Goal: Task Accomplishment & Management: Manage account settings

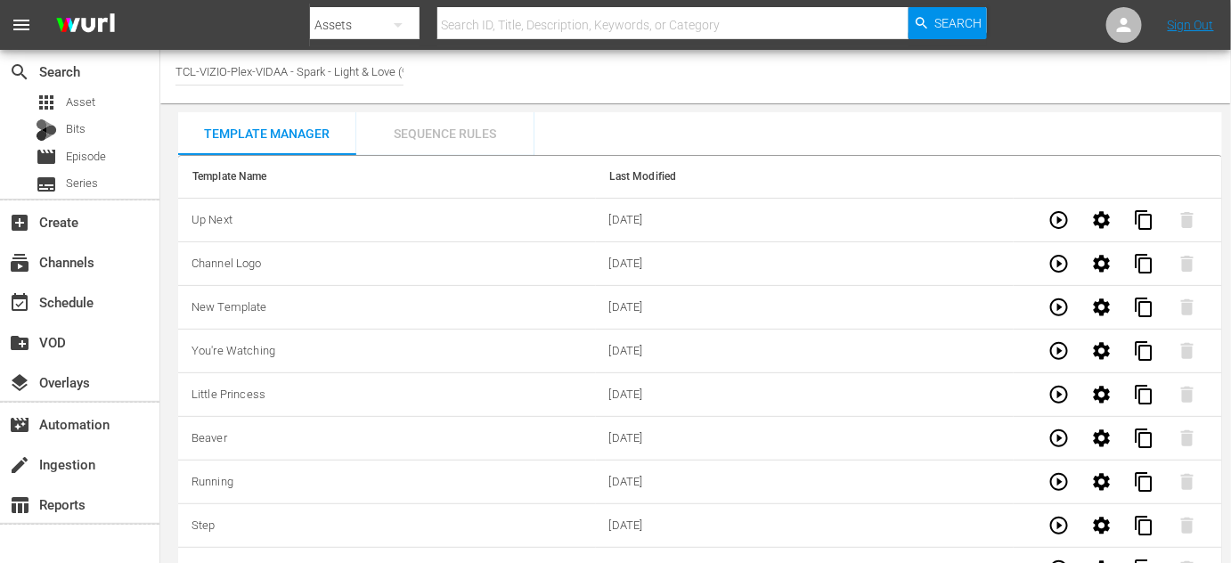
click at [443, 132] on div "Sequence Rules" at bounding box center [445, 133] width 178 height 43
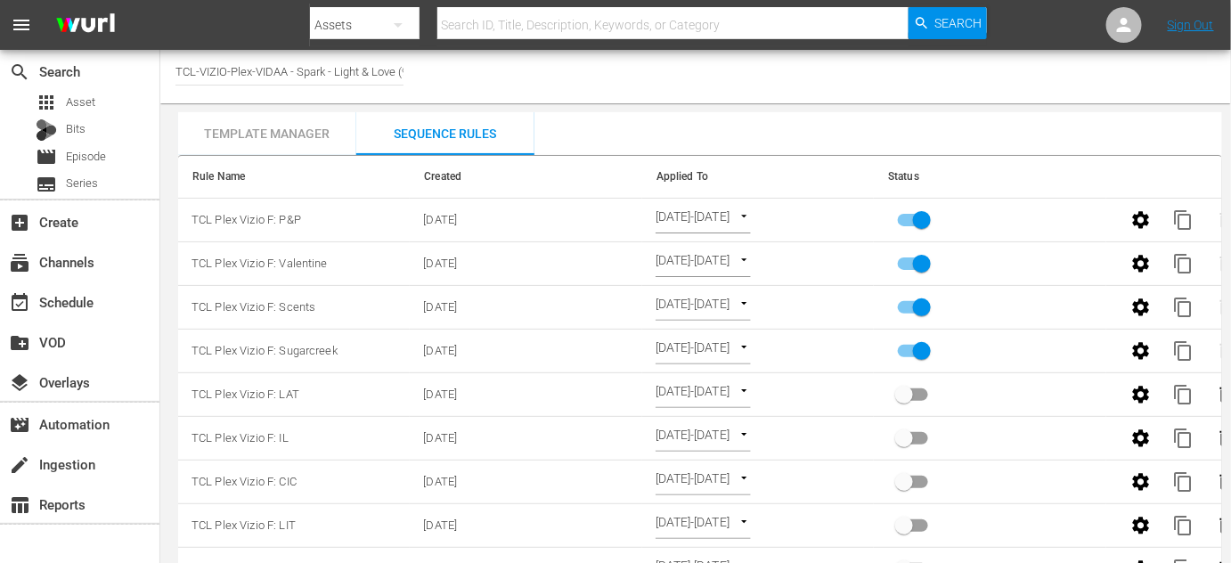
click at [915, 345] on input "primary checkbox" at bounding box center [922, 354] width 102 height 34
checkbox input "false"
click at [1145, 305] on icon "button" at bounding box center [1140, 306] width 17 height 17
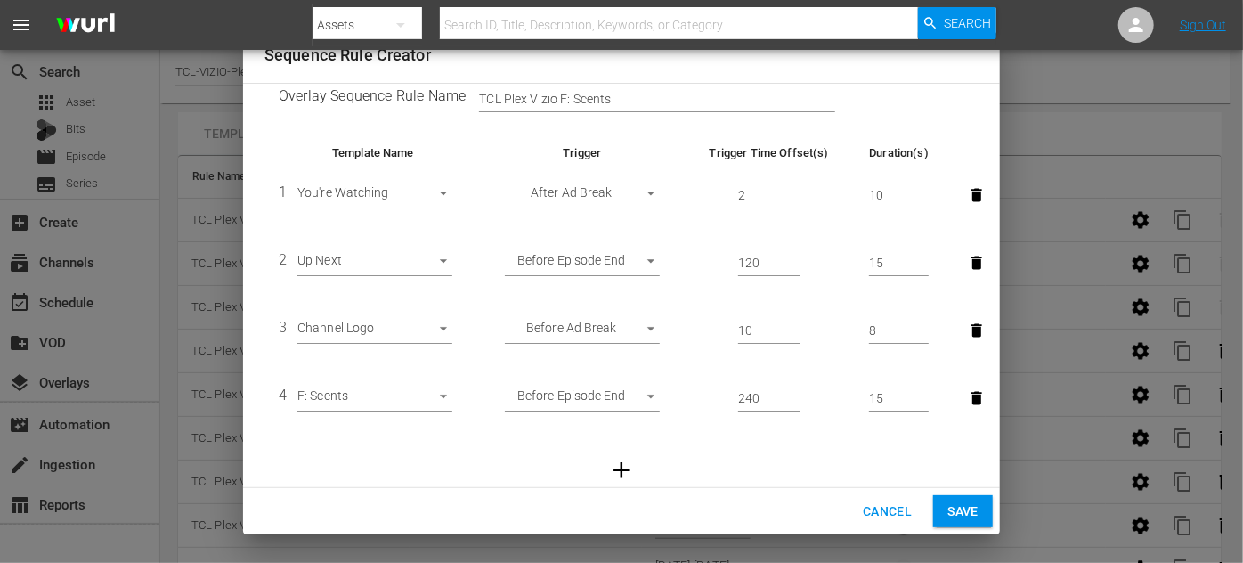
scroll to position [61, 0]
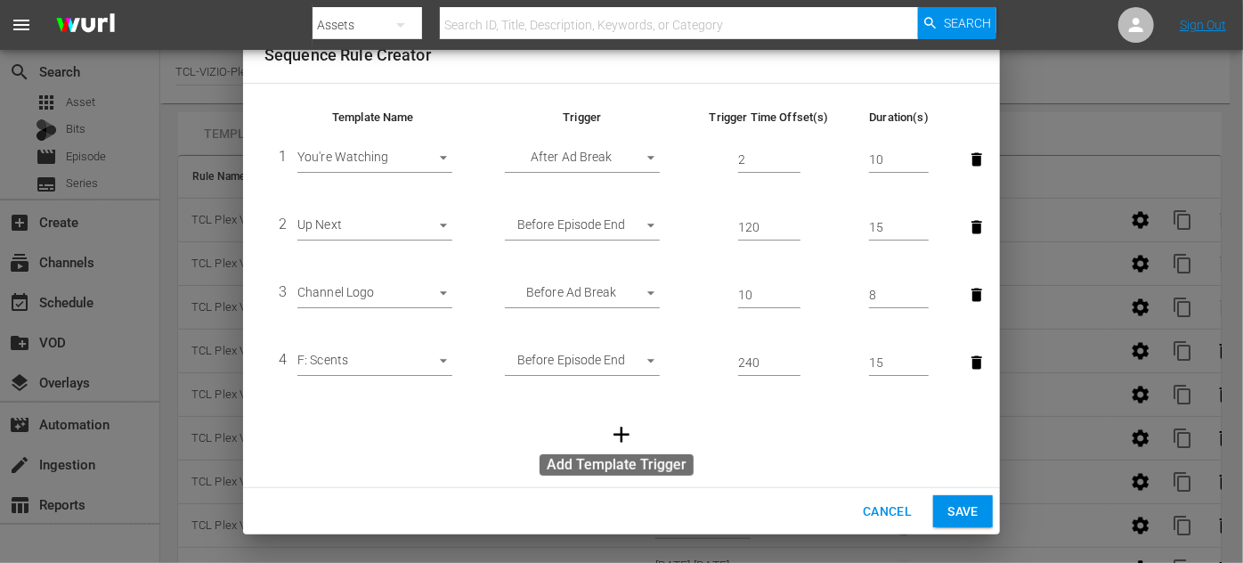
click at [614, 432] on icon "button" at bounding box center [622, 435] width 16 height 16
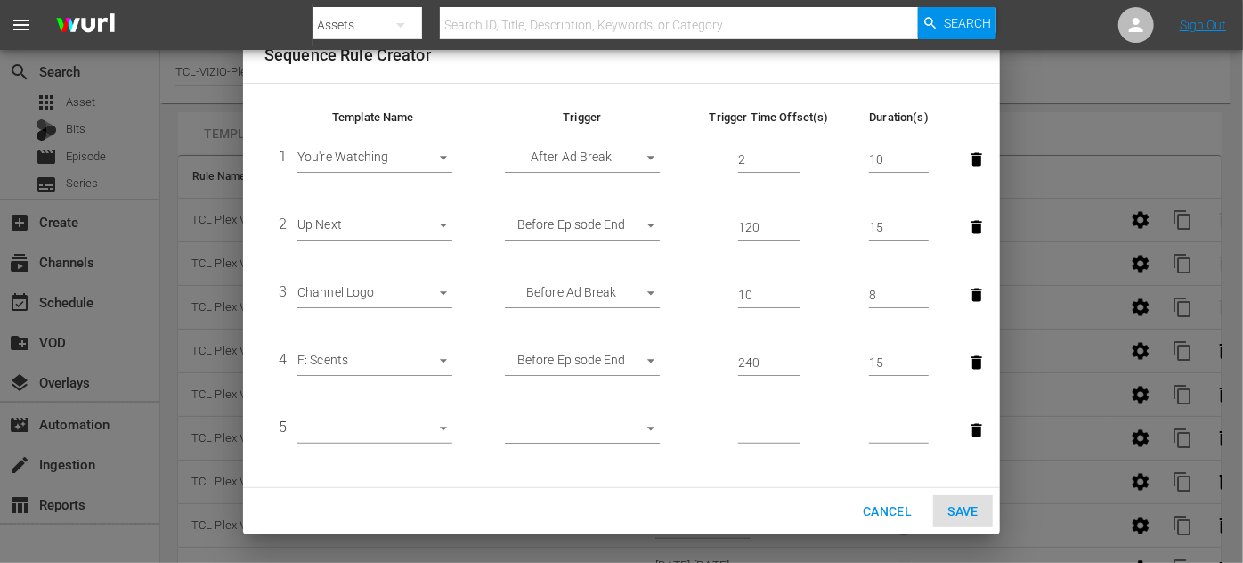
click at [439, 431] on body "menu Search By Assets Search ID, Title, Description, Keywords, or Category Sear…" at bounding box center [621, 281] width 1243 height 563
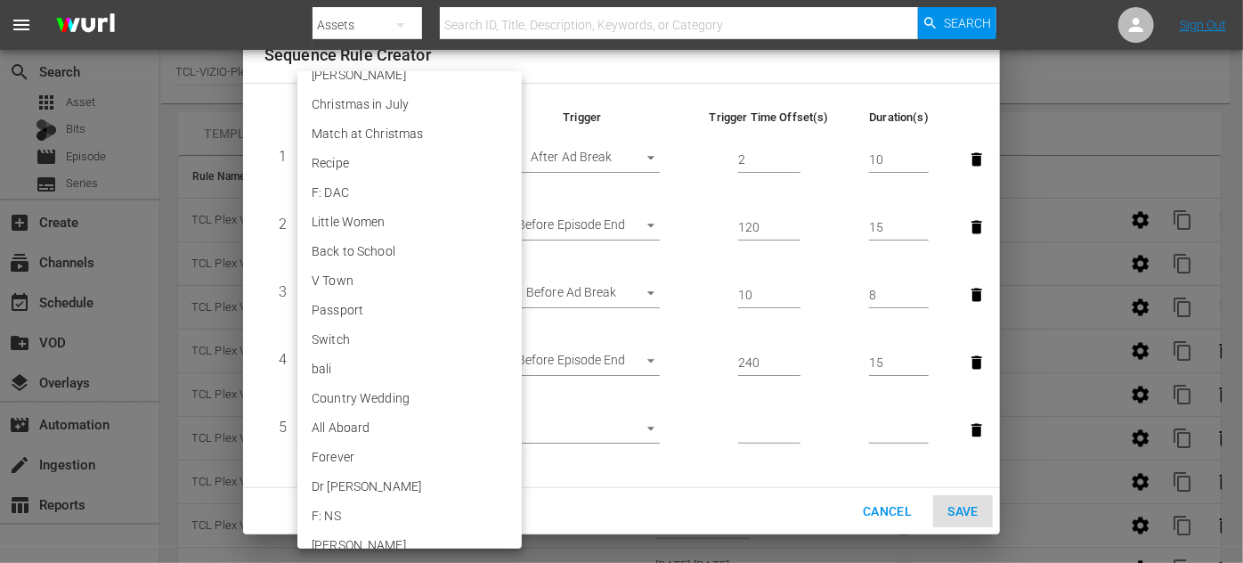
scroll to position [3651, 0]
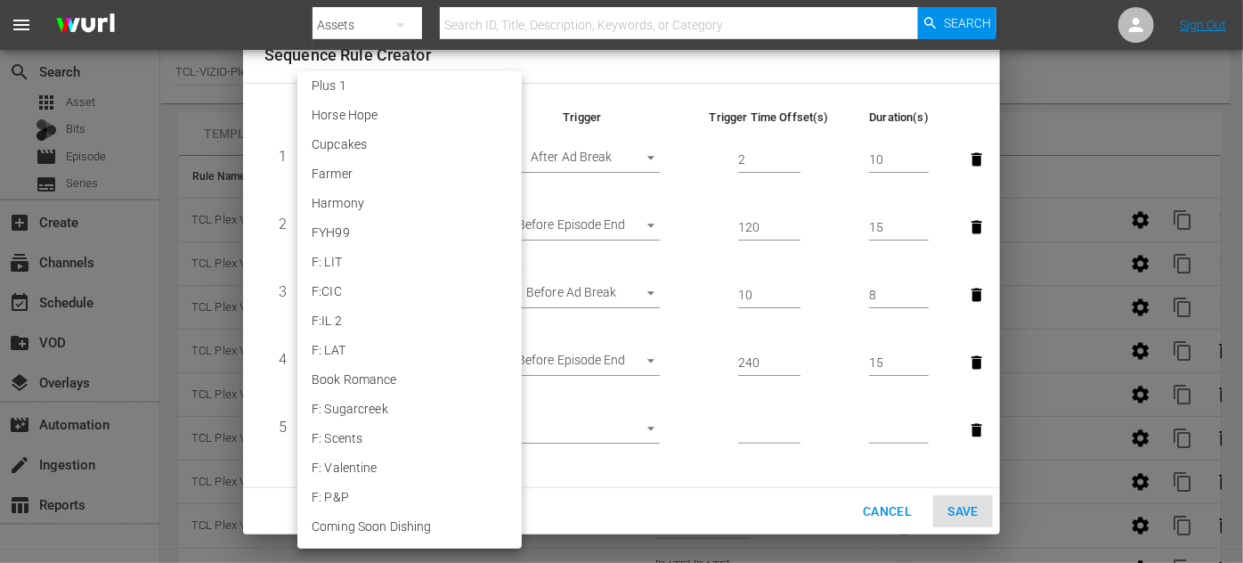
click at [408, 524] on li "Coming Soon Dishing" at bounding box center [409, 526] width 224 height 29
type input "30533"
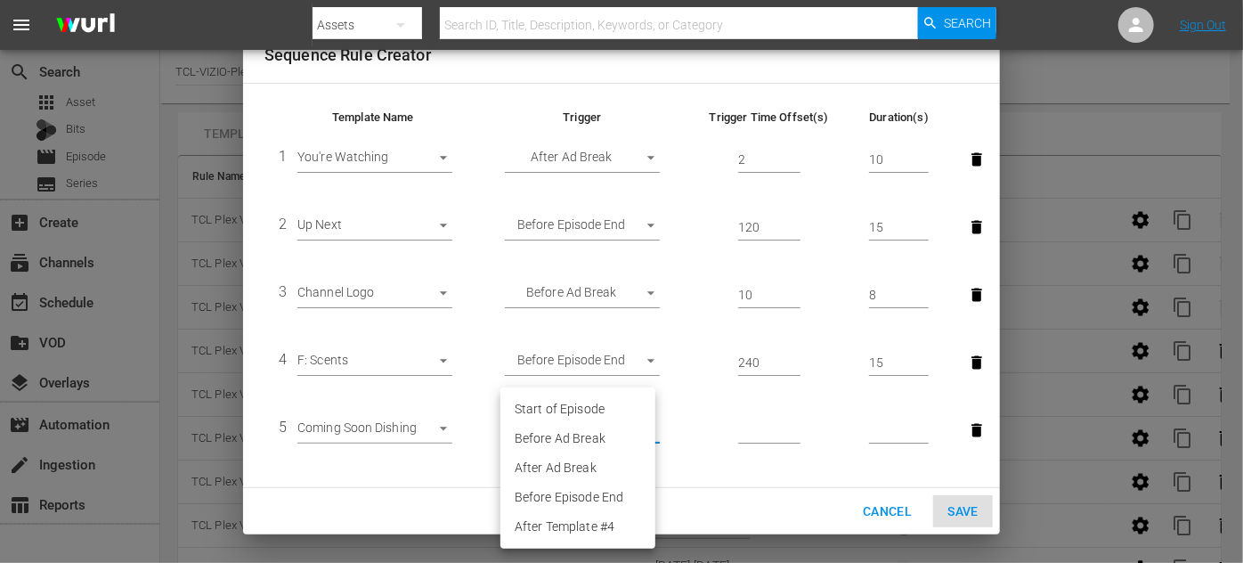
click at [641, 431] on body "menu Search By Assets Search ID, Title, Description, Keywords, or Category Sear…" at bounding box center [621, 281] width 1243 height 563
click at [598, 408] on li "Start of Episode" at bounding box center [577, 408] width 155 height 29
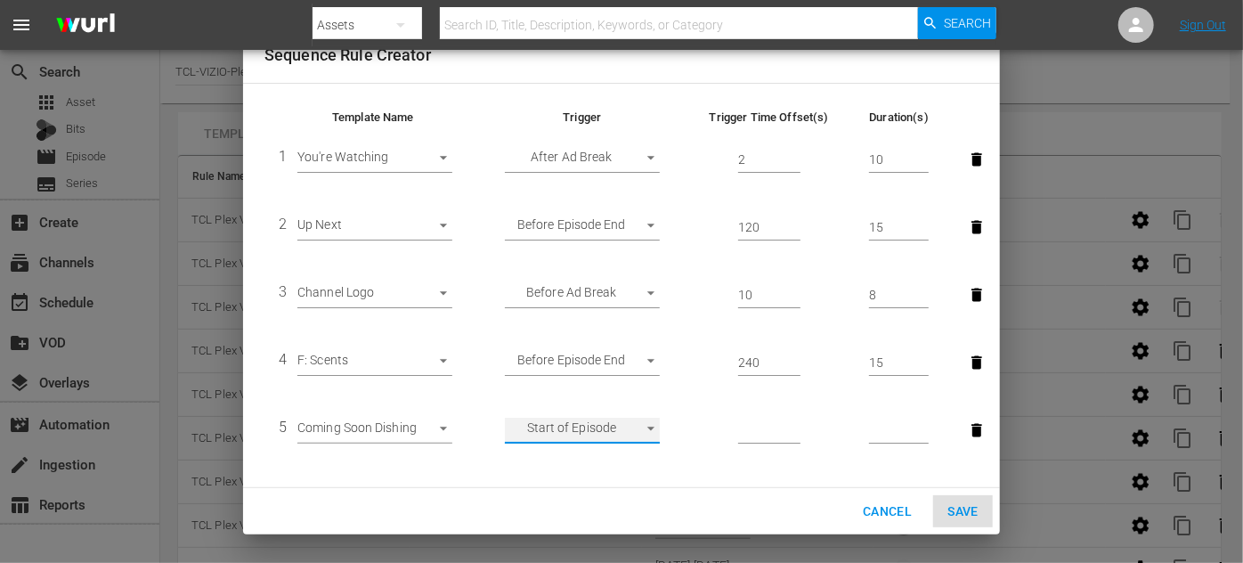
type input "START_OF_EPISODE"
click at [762, 428] on input "number" at bounding box center [769, 431] width 62 height 27
type input "300"
click at [873, 422] on input "number" at bounding box center [899, 431] width 60 height 27
type input "20"
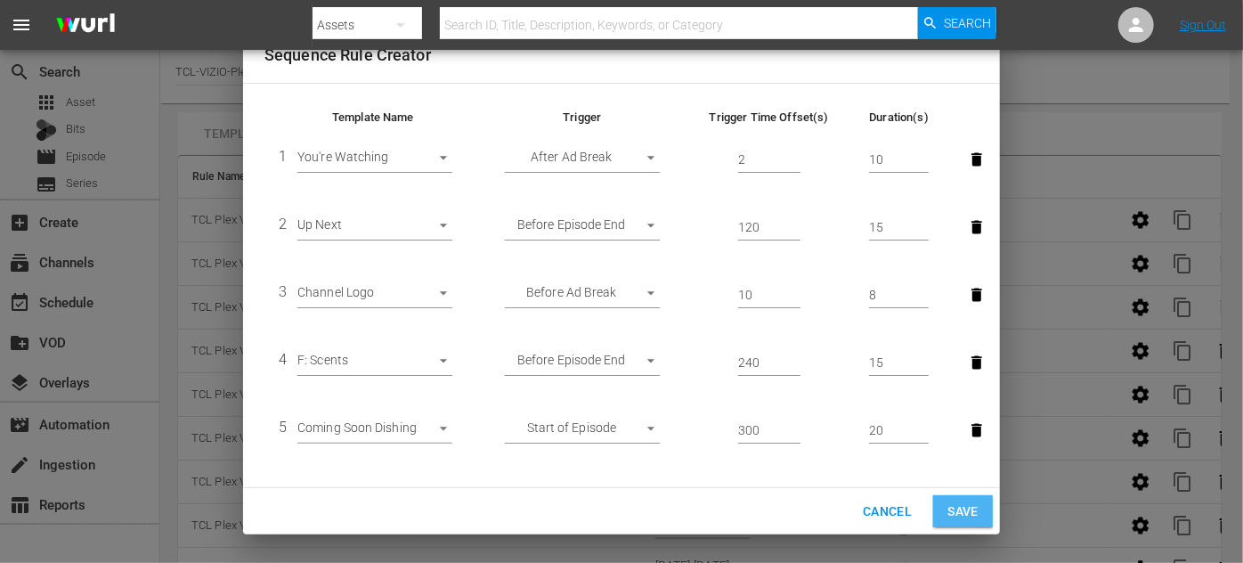
click at [963, 516] on span "Save" at bounding box center [962, 511] width 31 height 22
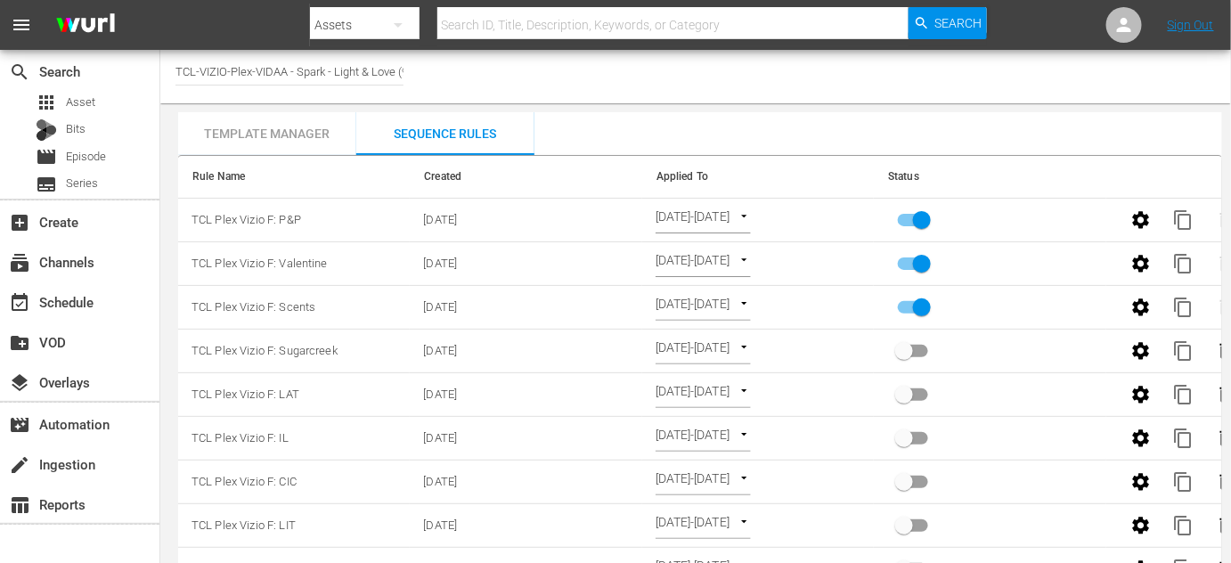
click at [1140, 260] on icon "button" at bounding box center [1140, 263] width 21 height 21
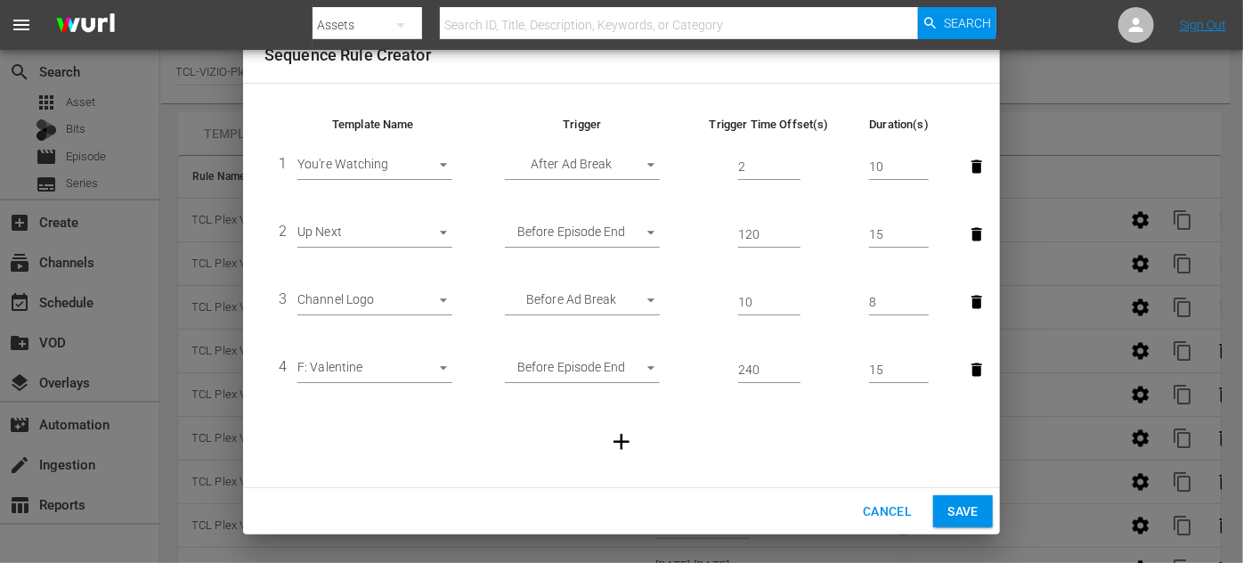
scroll to position [61, 0]
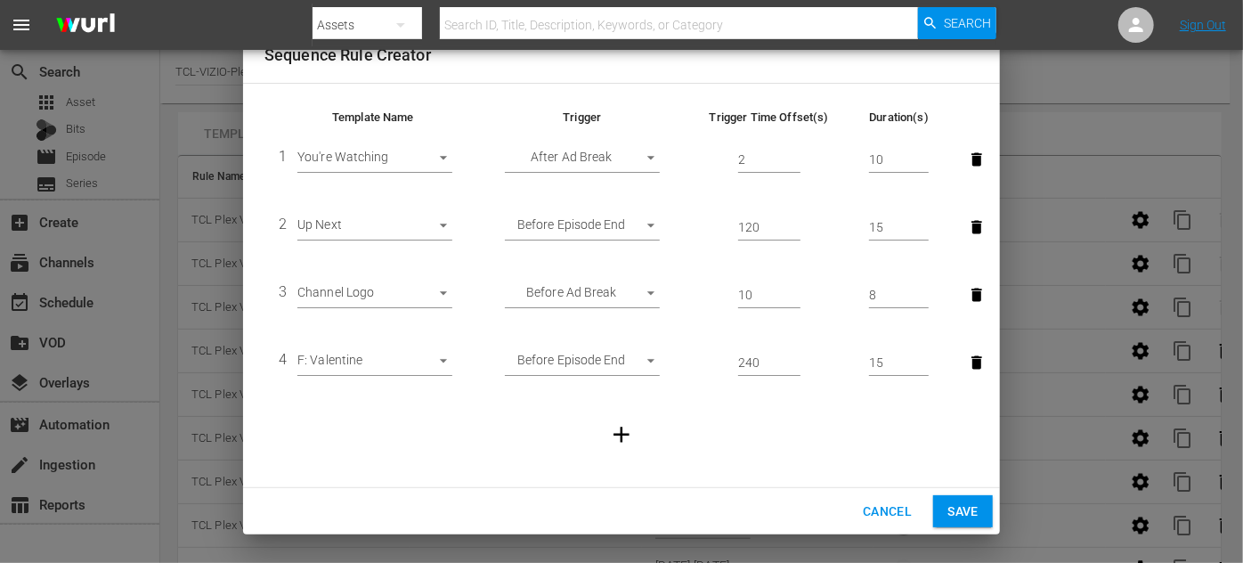
click at [623, 431] on icon "button" at bounding box center [621, 434] width 27 height 27
click at [443, 424] on body "menu Search By Assets Search ID, Title, Description, Keywords, or Category Sear…" at bounding box center [621, 281] width 1243 height 563
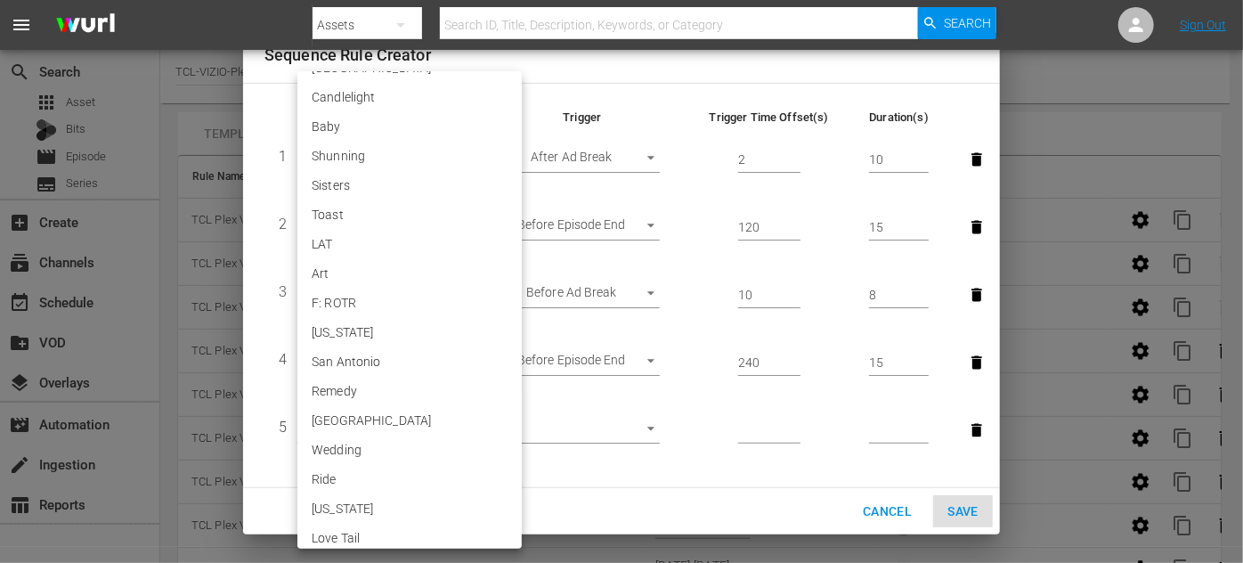
scroll to position [3651, 0]
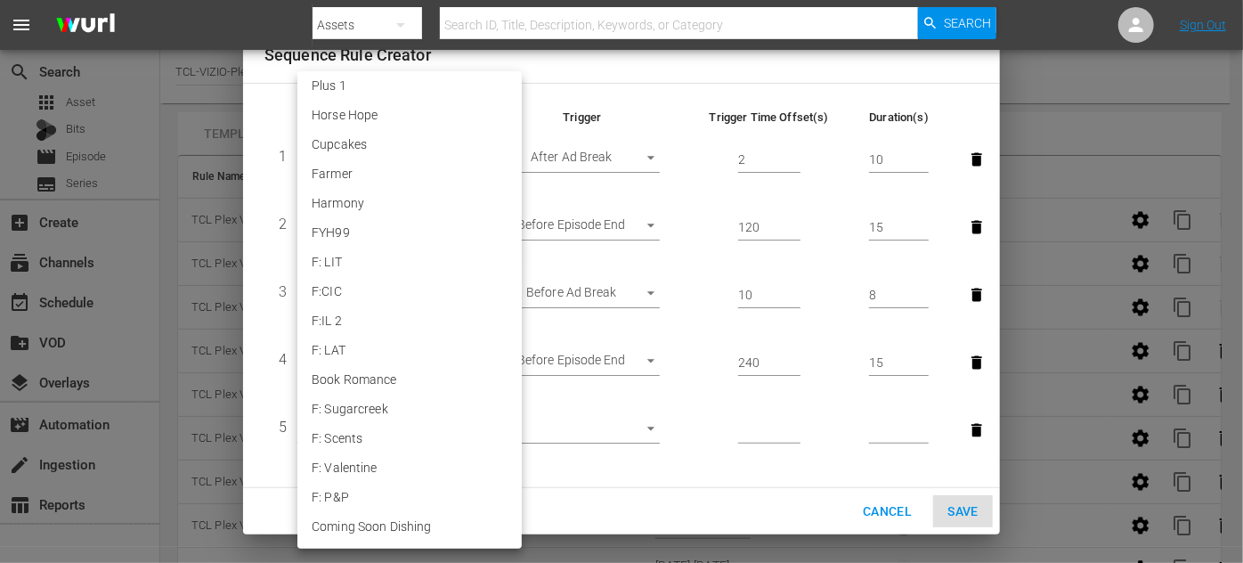
click at [406, 528] on li "Coming Soon Dishing" at bounding box center [409, 526] width 224 height 29
type input "30533"
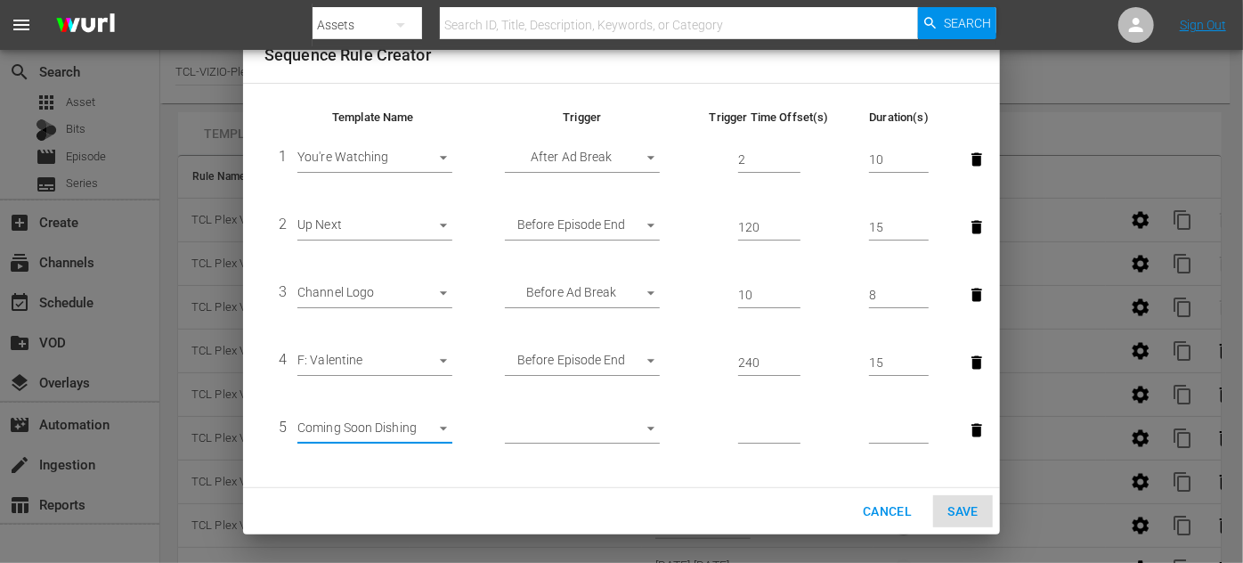
click at [646, 427] on body "menu Search By Assets Search ID, Title, Description, Keywords, or Category Sear…" at bounding box center [621, 281] width 1243 height 563
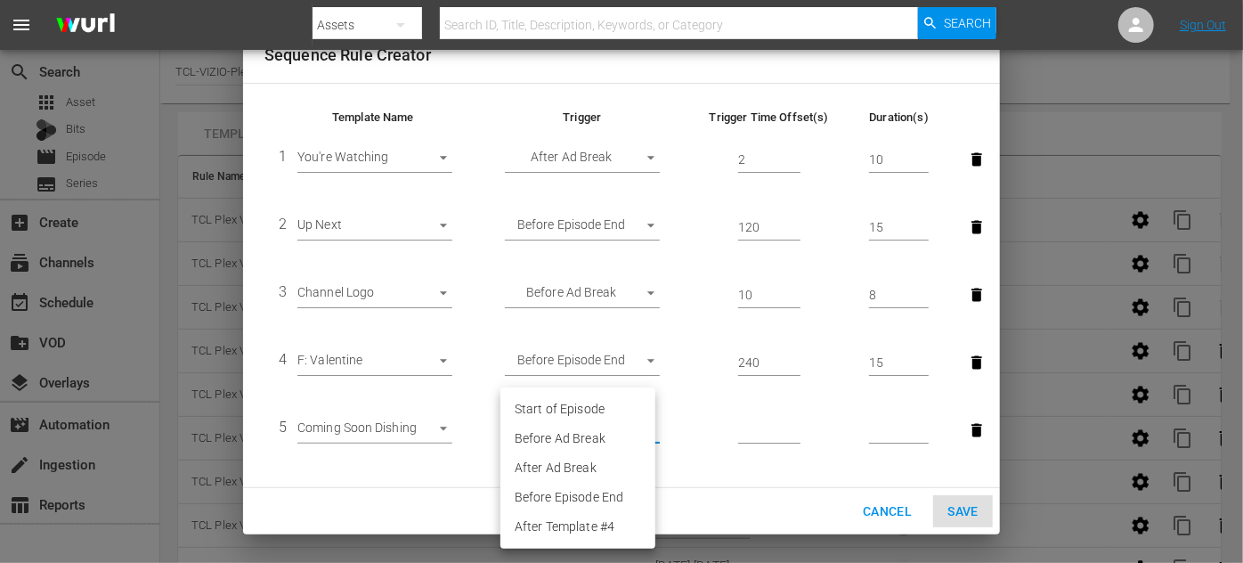
click at [597, 405] on li "Start of Episode" at bounding box center [577, 408] width 155 height 29
type input "START_OF_EPISODE"
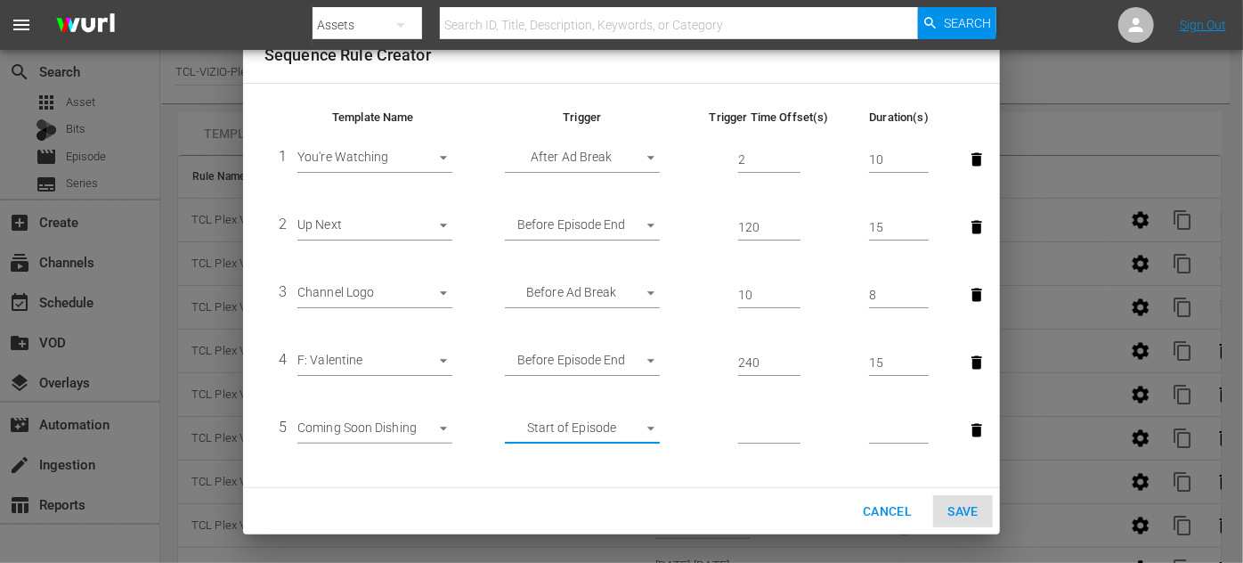
click at [768, 426] on input "number" at bounding box center [769, 431] width 62 height 27
type input "300"
click at [886, 424] on input "number" at bounding box center [899, 431] width 60 height 27
type input "20"
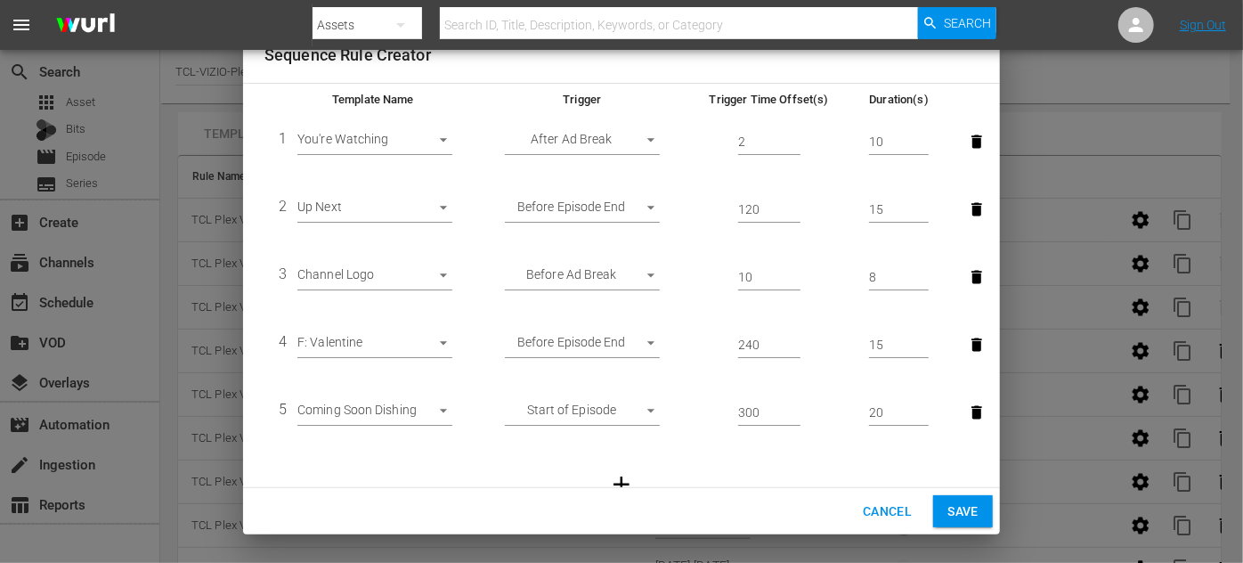
scroll to position [129, 0]
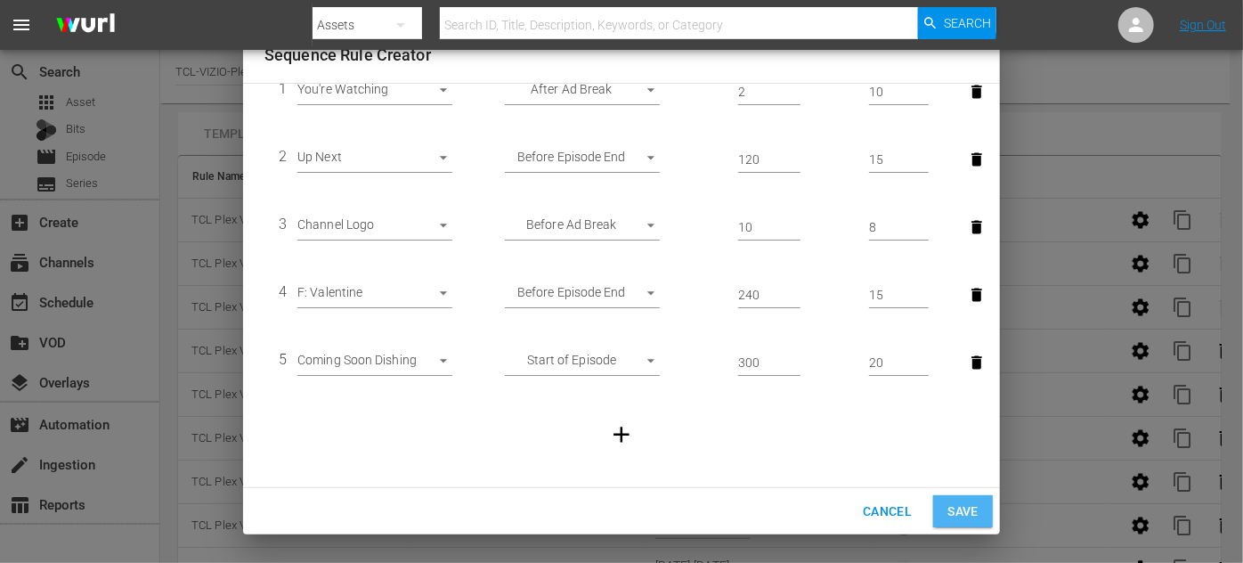
click at [960, 509] on span "Save" at bounding box center [962, 511] width 31 height 22
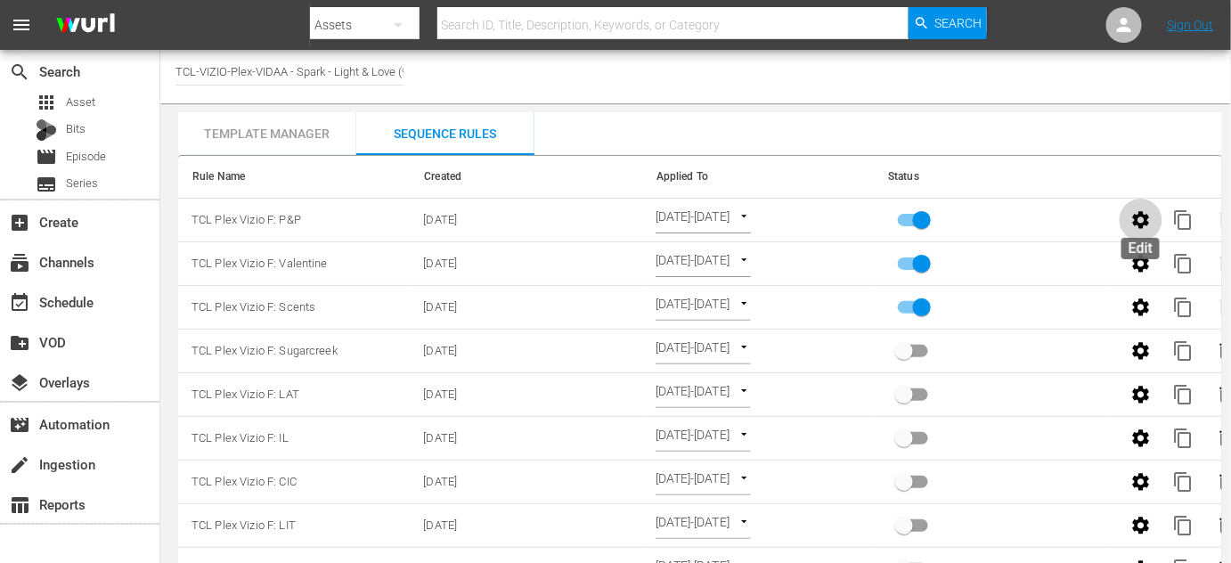
click at [1138, 216] on icon "button" at bounding box center [1140, 219] width 17 height 17
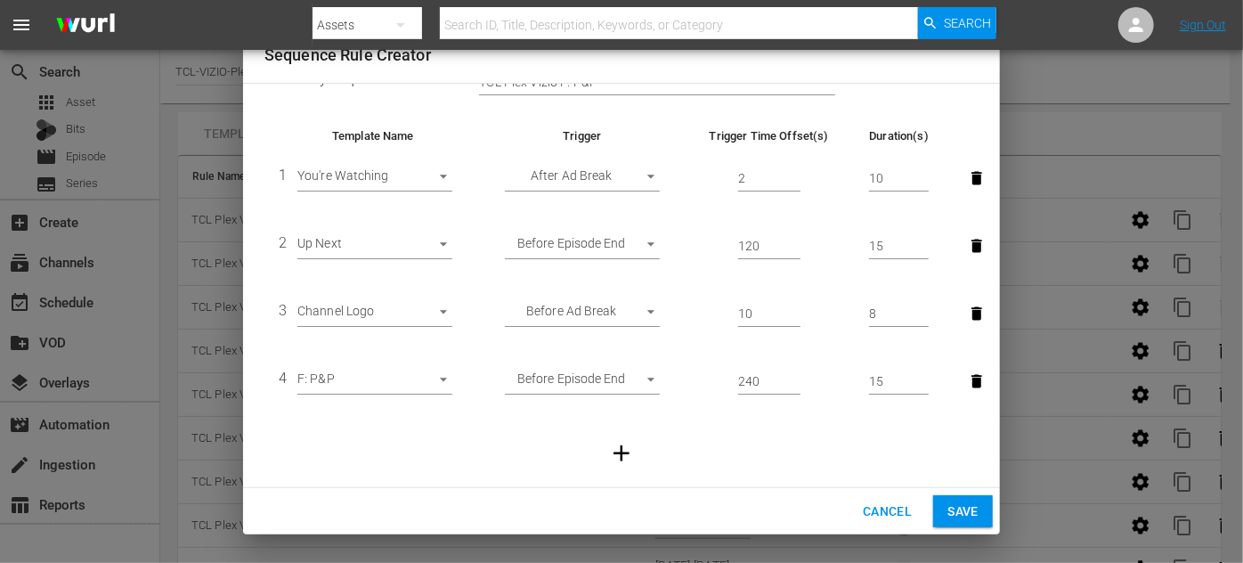
scroll to position [61, 0]
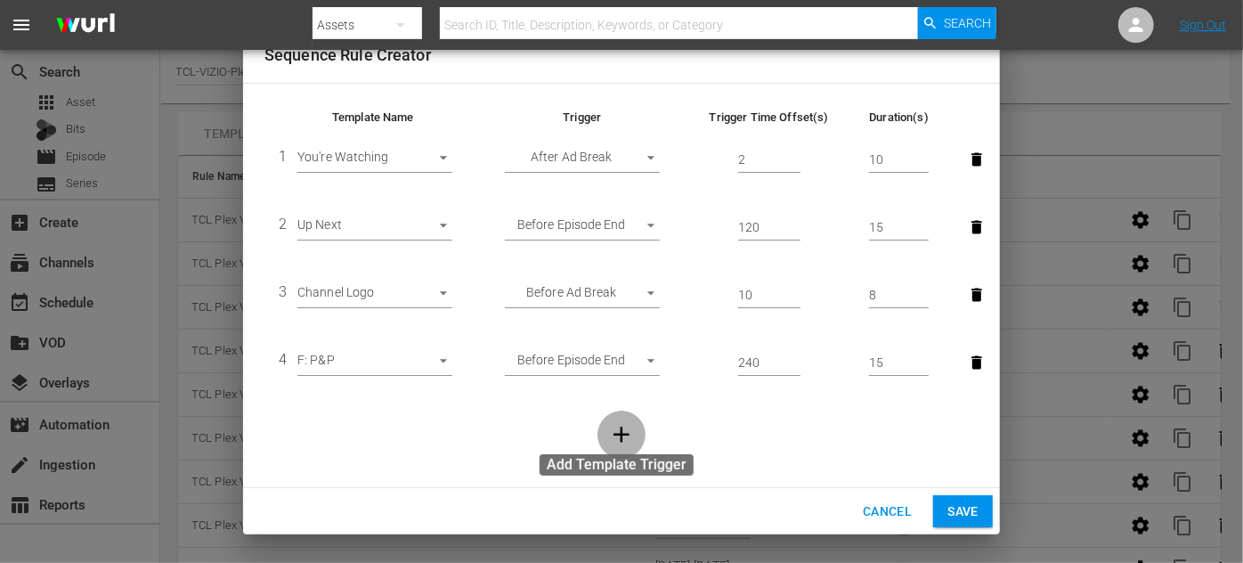
click at [622, 434] on icon "button" at bounding box center [622, 435] width 16 height 16
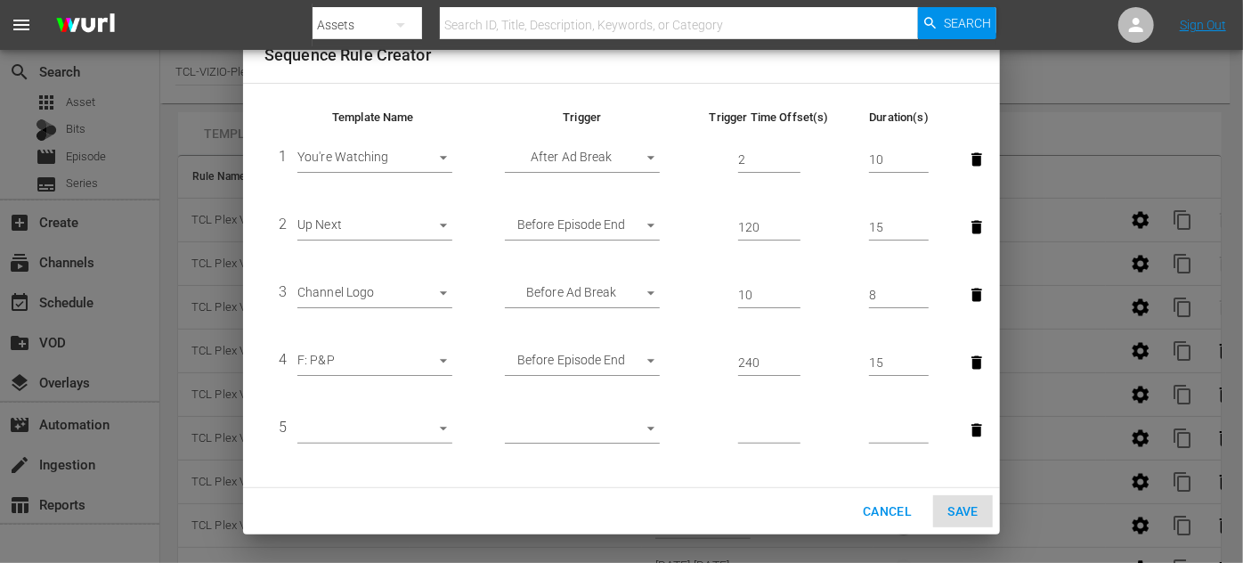
click at [434, 420] on body "menu Search By Assets Search ID, Title, Description, Keywords, or Category Sear…" at bounding box center [621, 281] width 1243 height 563
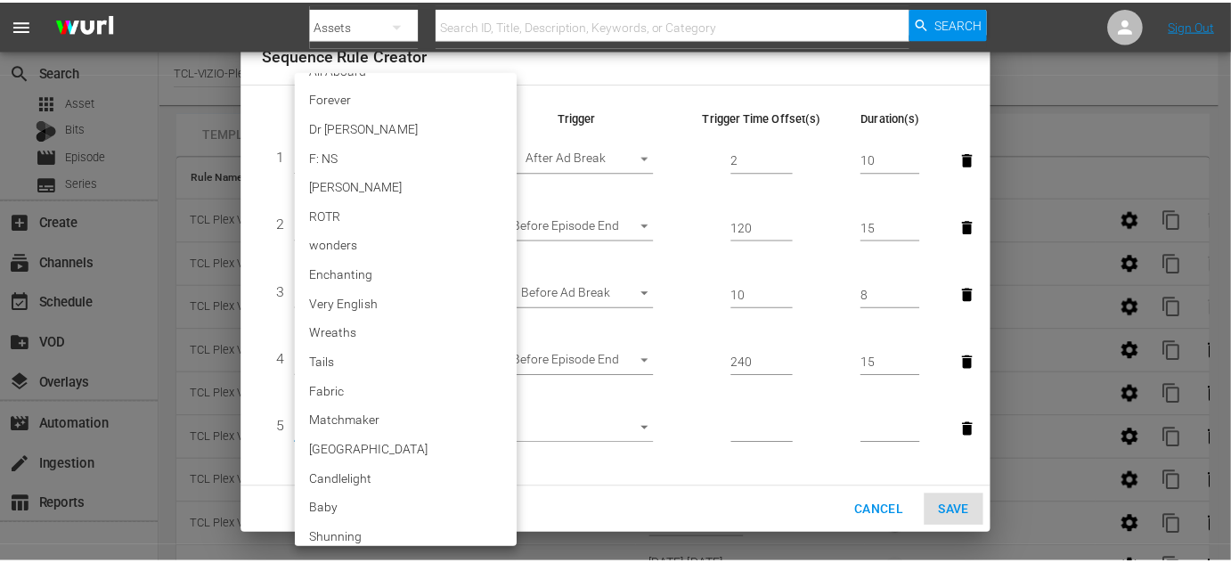
scroll to position [3651, 0]
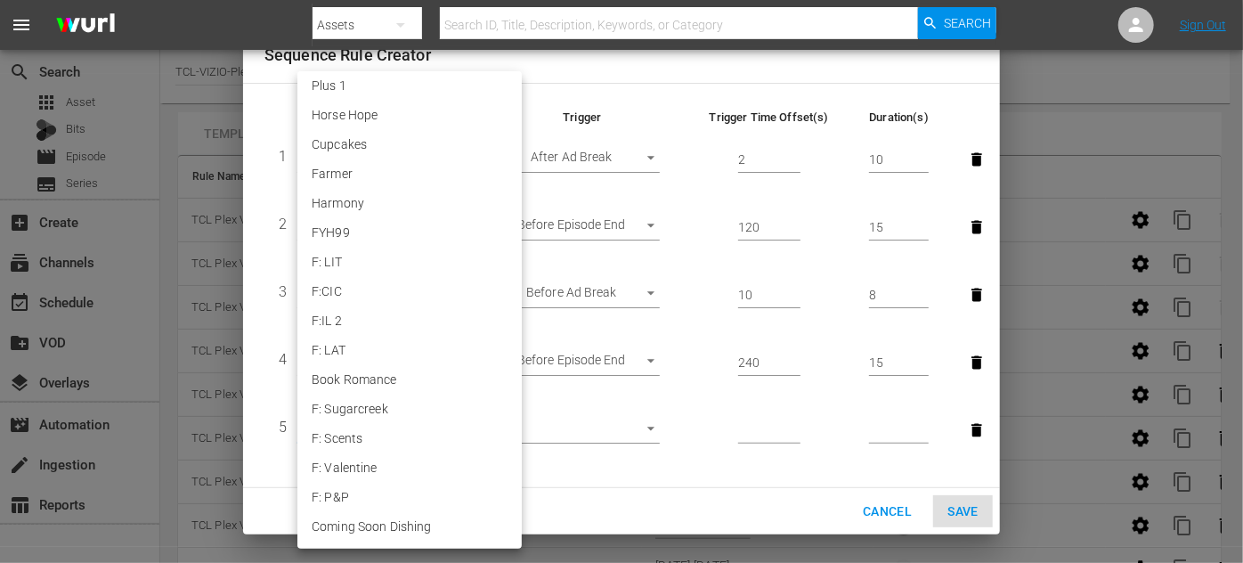
drag, startPoint x: 385, startPoint y: 532, endPoint x: 433, endPoint y: 532, distance: 48.1
click at [386, 532] on li "Coming Soon Dishing" at bounding box center [409, 526] width 224 height 29
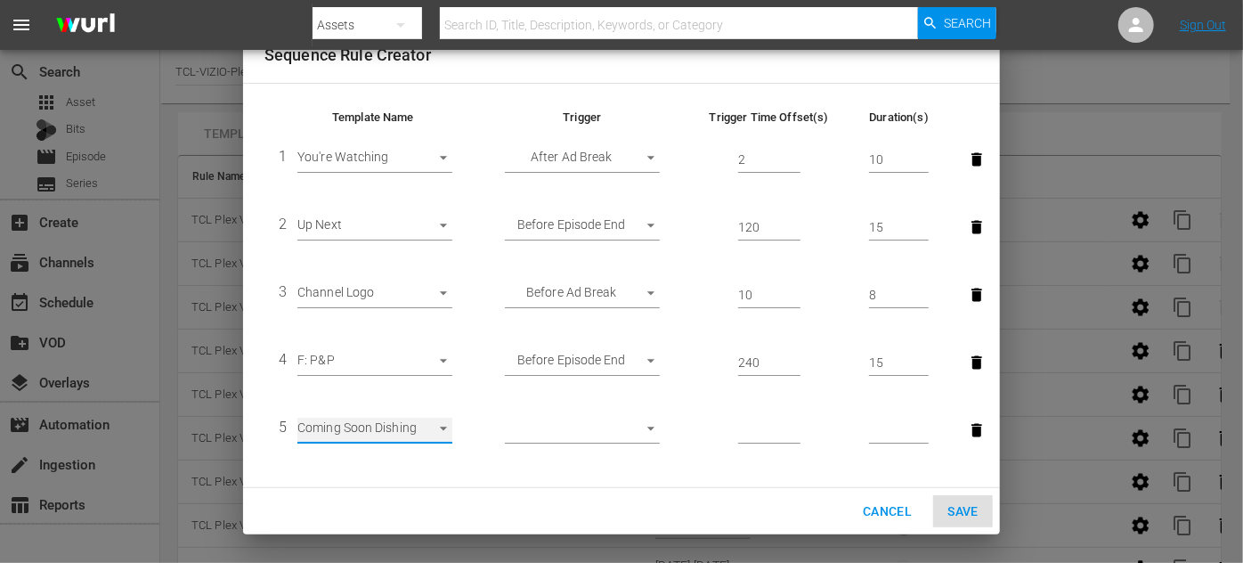
type input "30533"
click at [644, 430] on body "menu Search By Assets Search ID, Title, Description, Keywords, or Category Sear…" at bounding box center [621, 281] width 1243 height 563
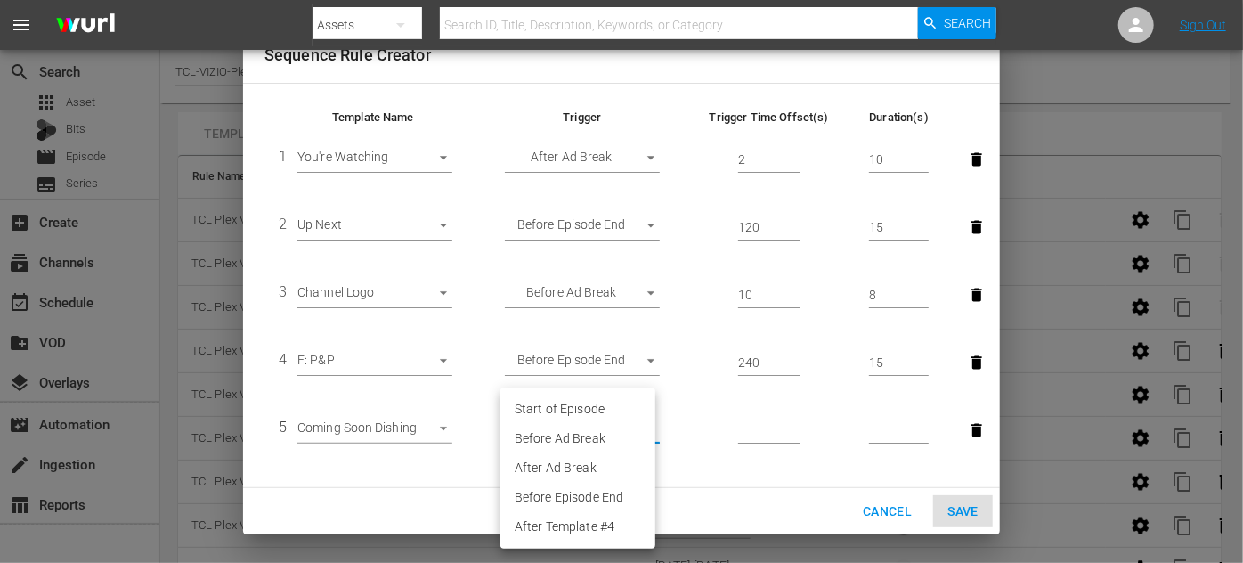
click at [581, 401] on li "Start of Episode" at bounding box center [577, 408] width 155 height 29
type input "START_OF_EPISODE"
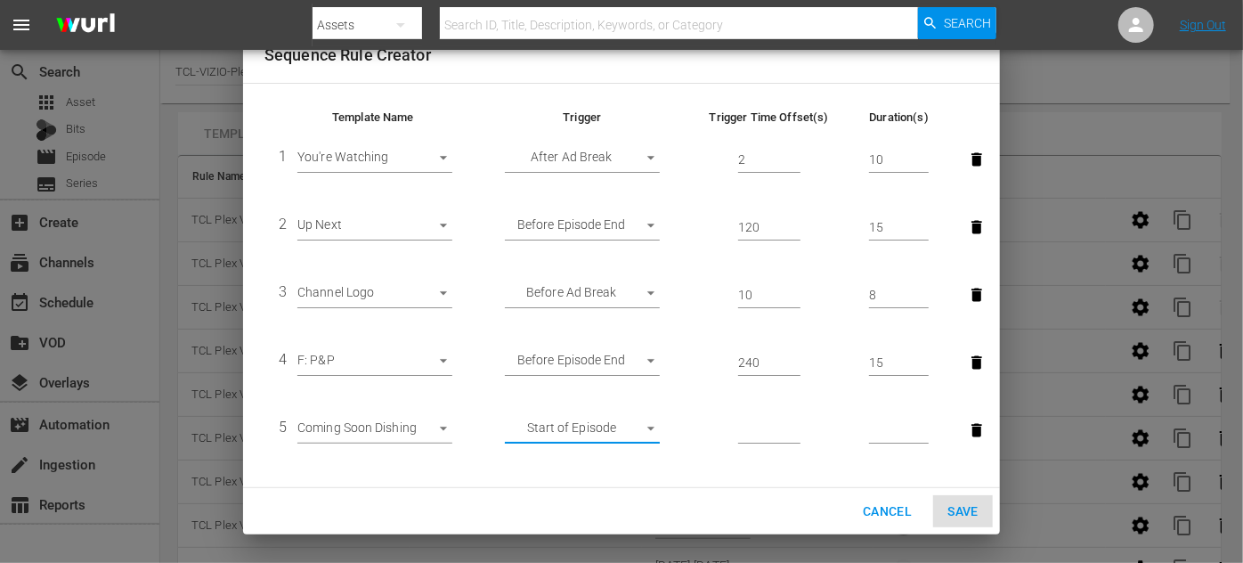
click at [748, 427] on input "number" at bounding box center [769, 431] width 62 height 27
type input "300"
click at [888, 424] on input "number" at bounding box center [899, 431] width 60 height 27
type input "20"
click at [955, 513] on span "Save" at bounding box center [962, 511] width 31 height 22
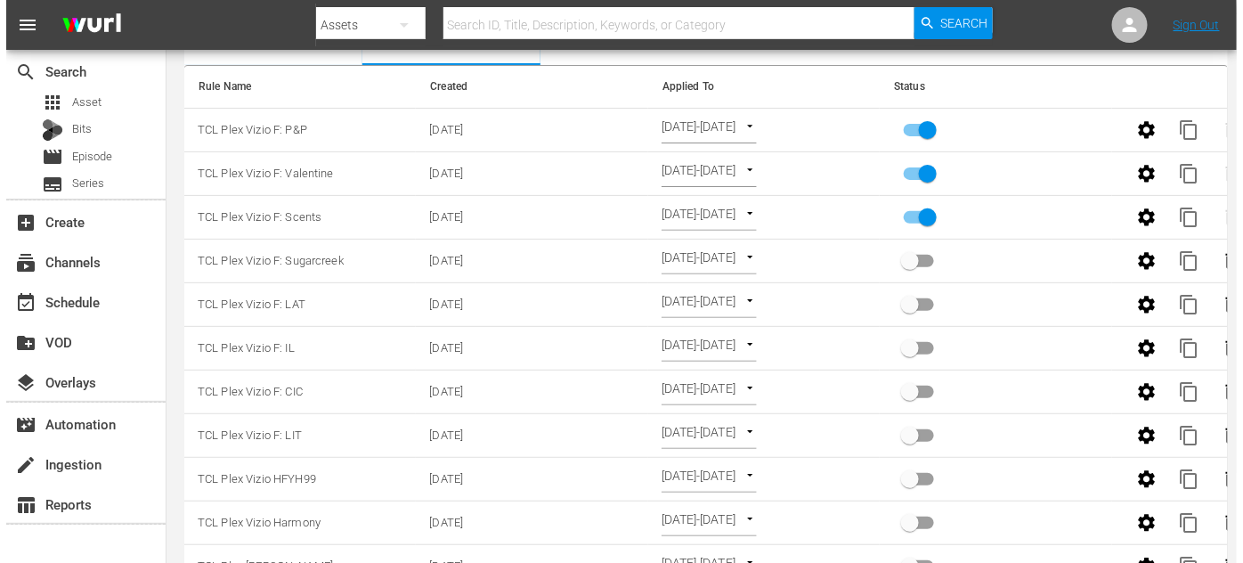
scroll to position [80, 0]
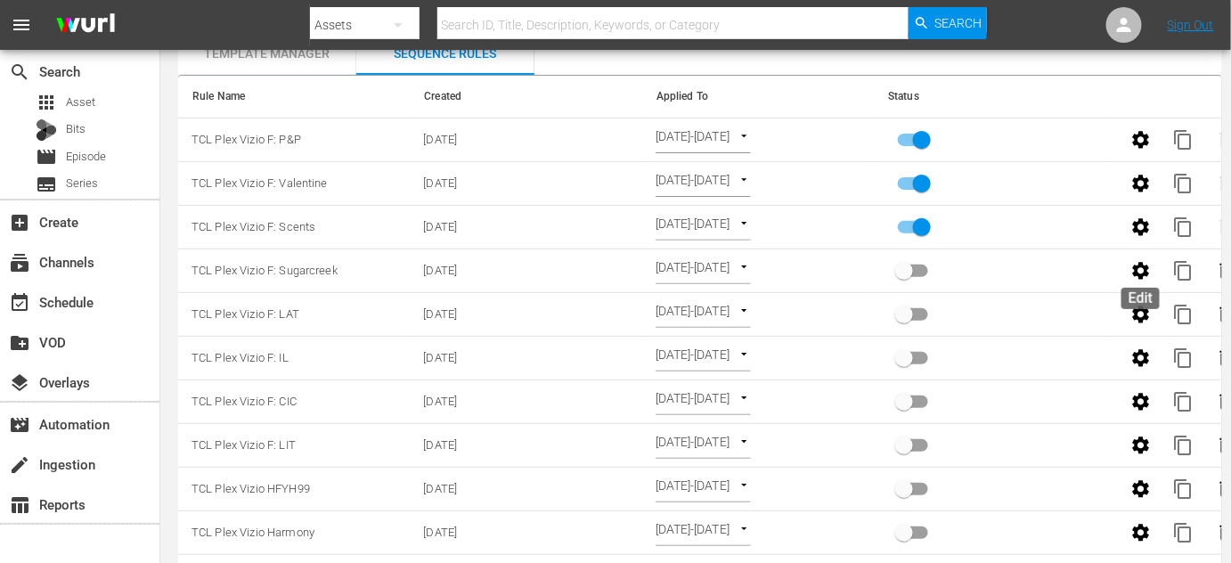
click at [1138, 265] on icon "button" at bounding box center [1140, 270] width 17 height 17
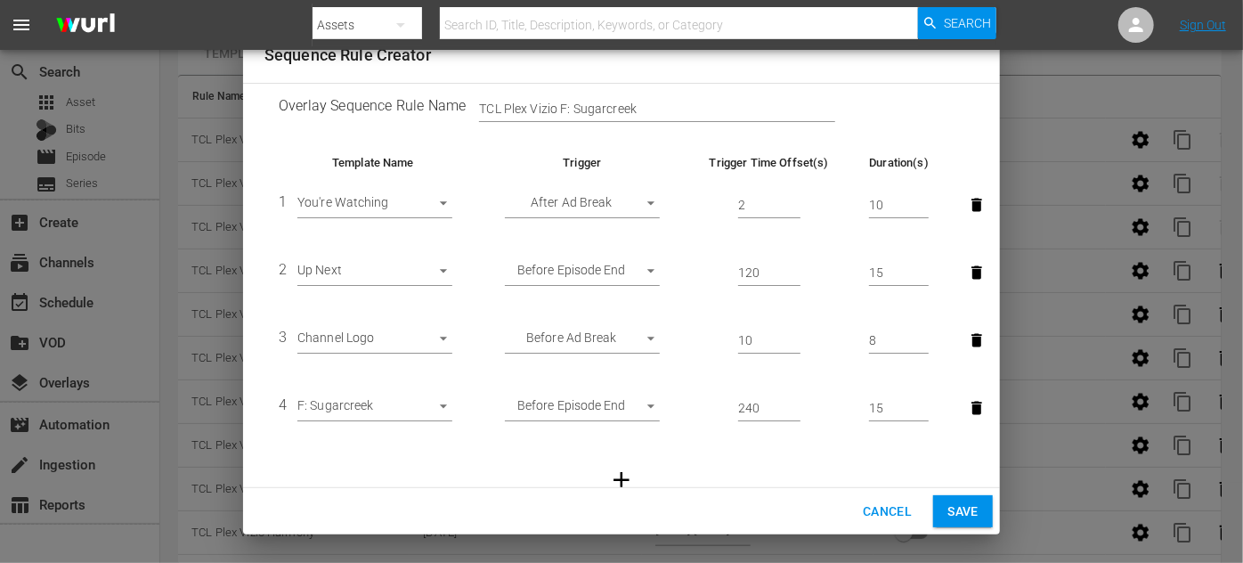
scroll to position [0, 0]
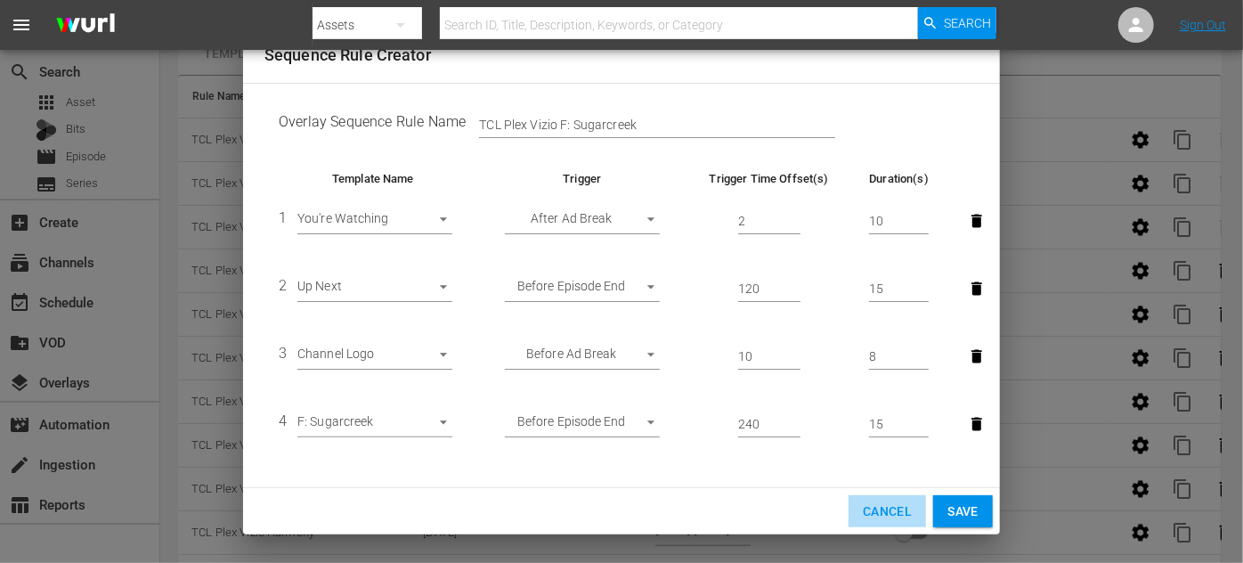
click at [885, 508] on span "Cancel" at bounding box center [887, 511] width 49 height 22
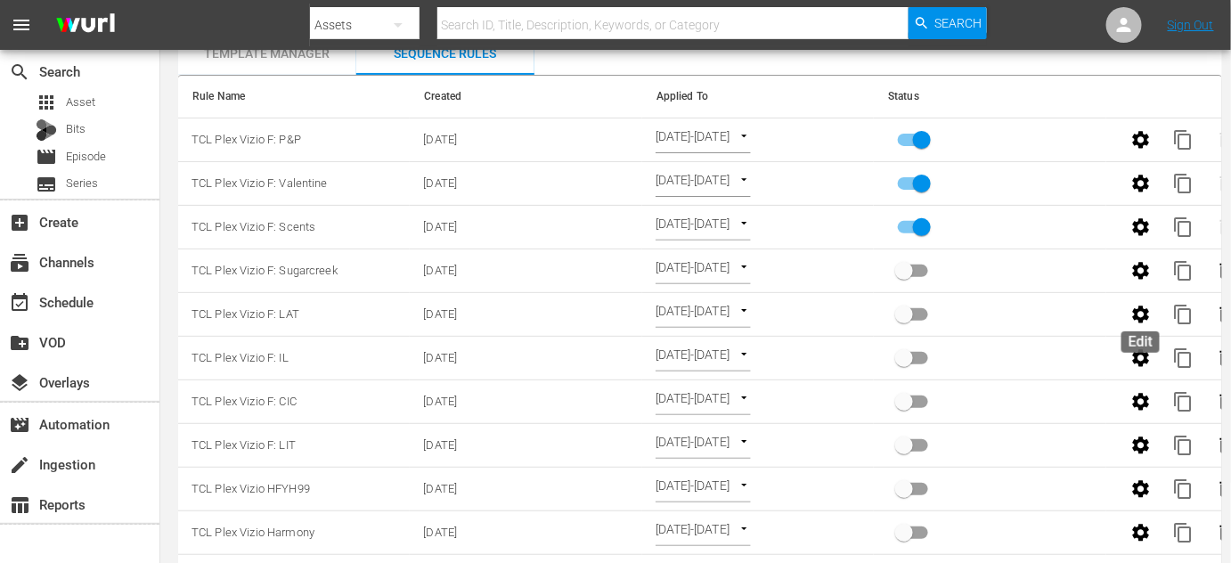
click at [1141, 315] on icon "button" at bounding box center [1140, 314] width 21 height 21
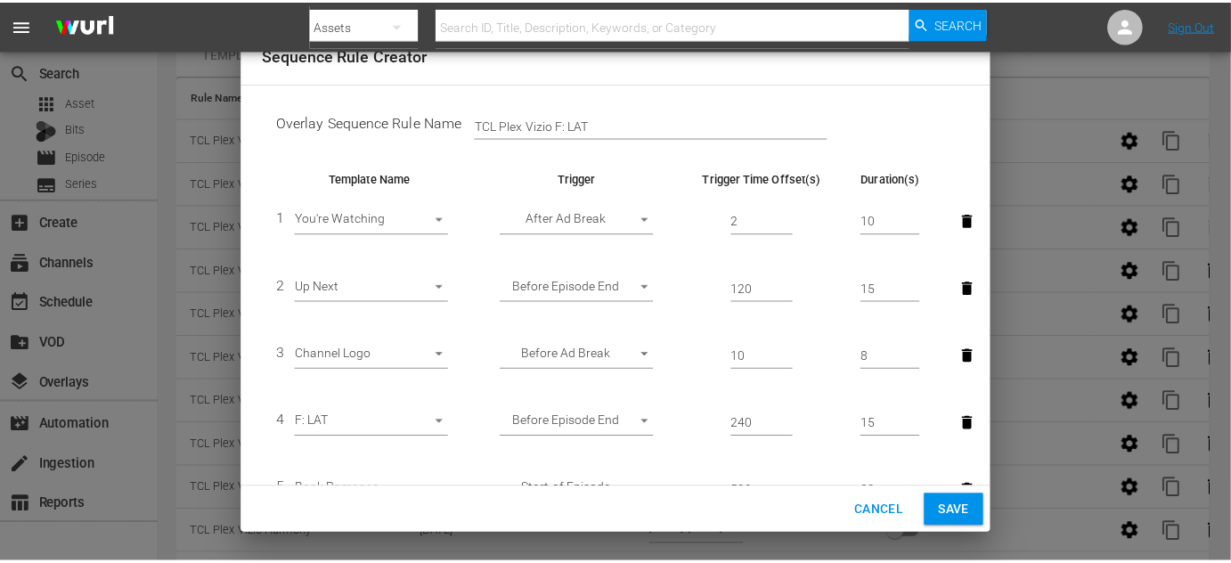
scroll to position [129, 0]
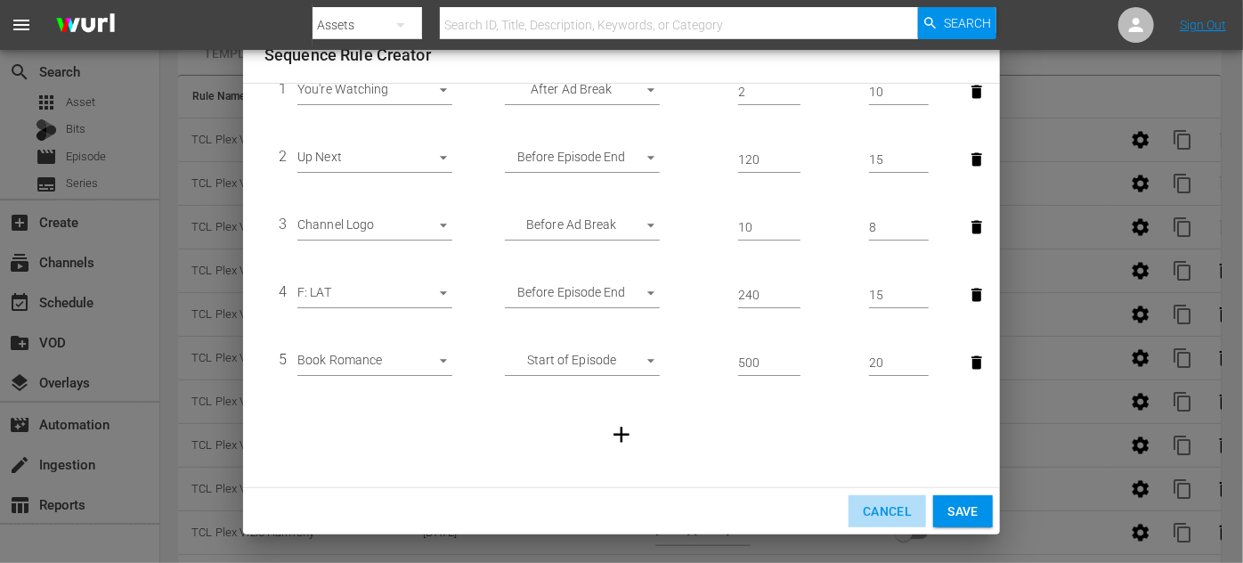
click at [885, 517] on span "Cancel" at bounding box center [887, 511] width 49 height 22
